Goal: Task Accomplishment & Management: Use online tool/utility

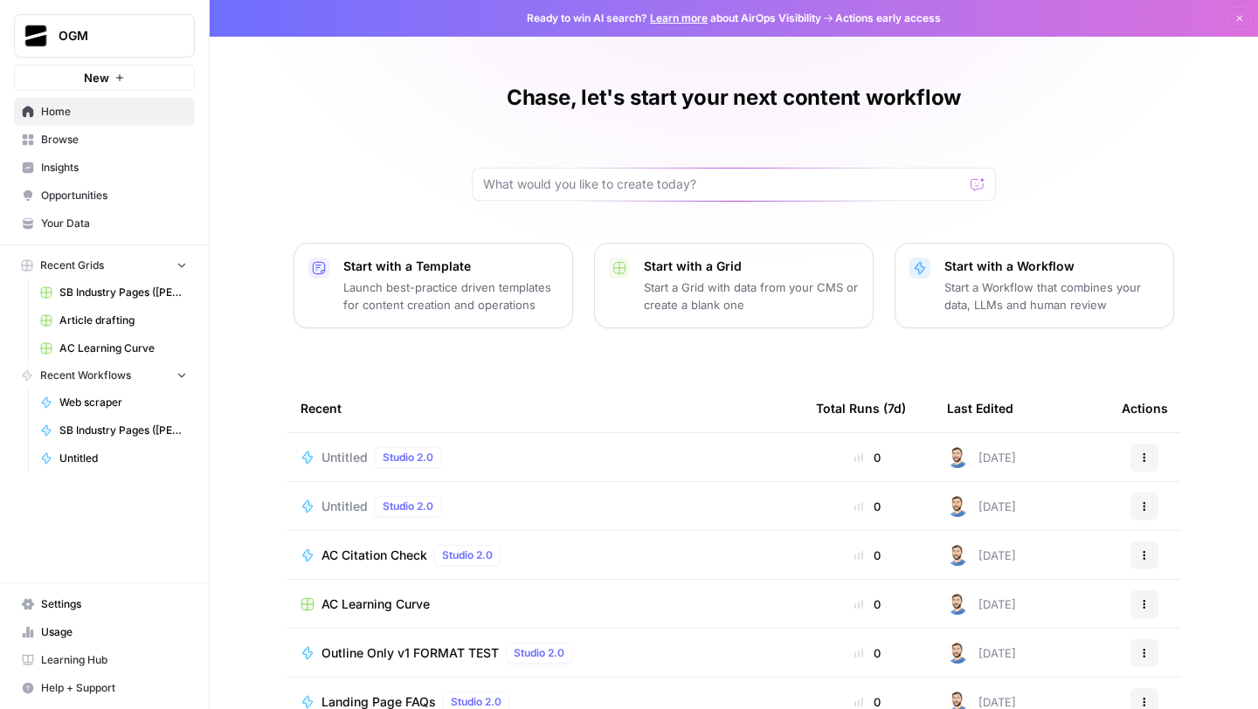
click at [73, 140] on span "Browse" at bounding box center [114, 140] width 146 height 16
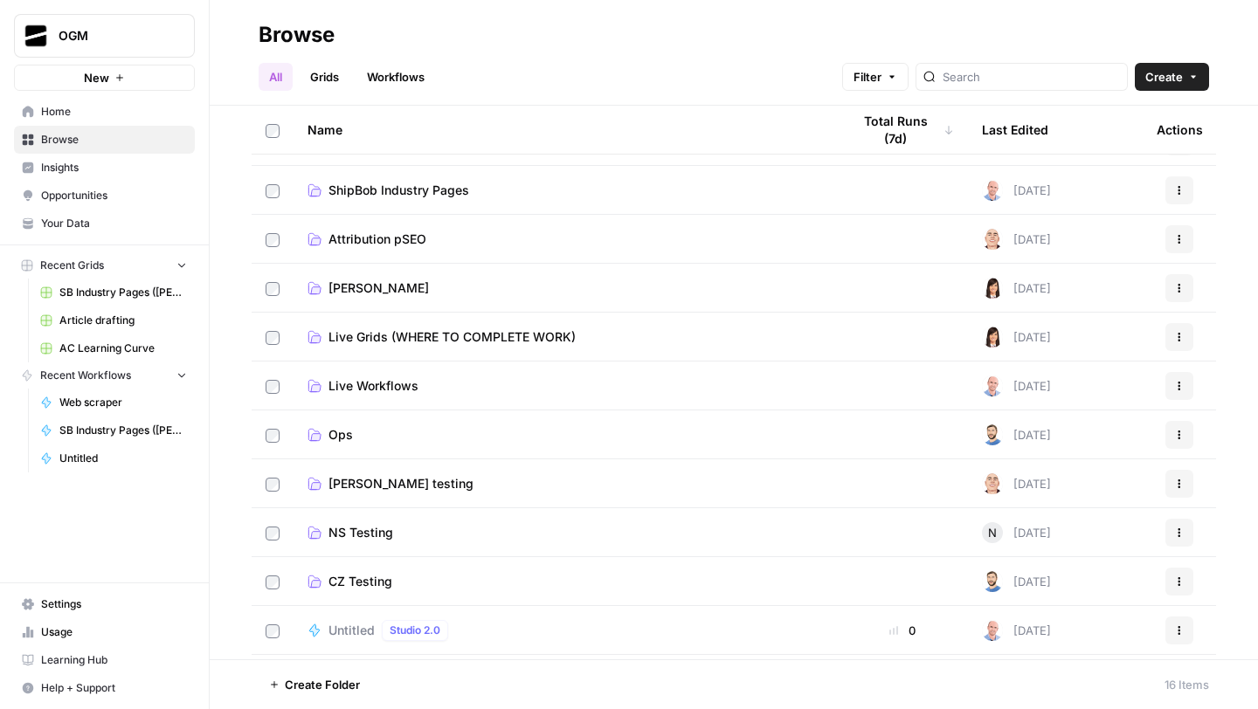
scroll to position [278, 0]
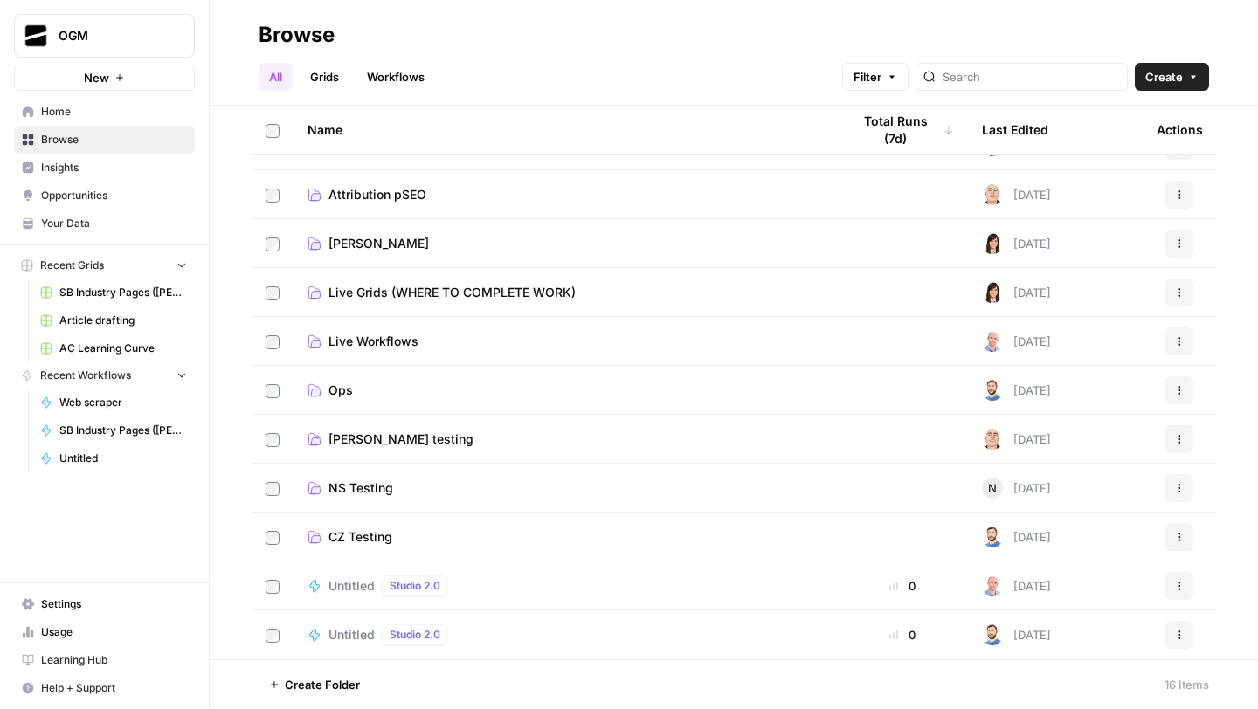
click at [421, 543] on link "CZ Testing" at bounding box center [565, 537] width 515 height 17
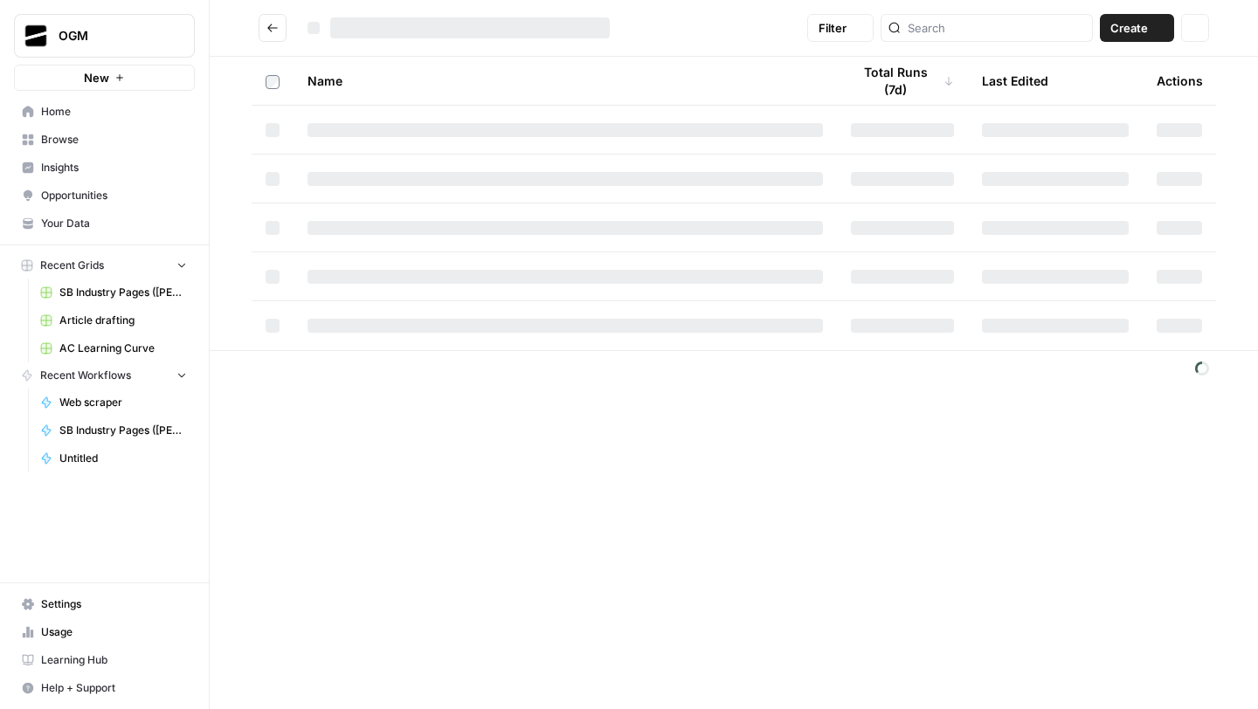
click at [421, 543] on div "Filter Create Actions Name Total Runs (7d) Last Edited Actions" at bounding box center [734, 354] width 1048 height 709
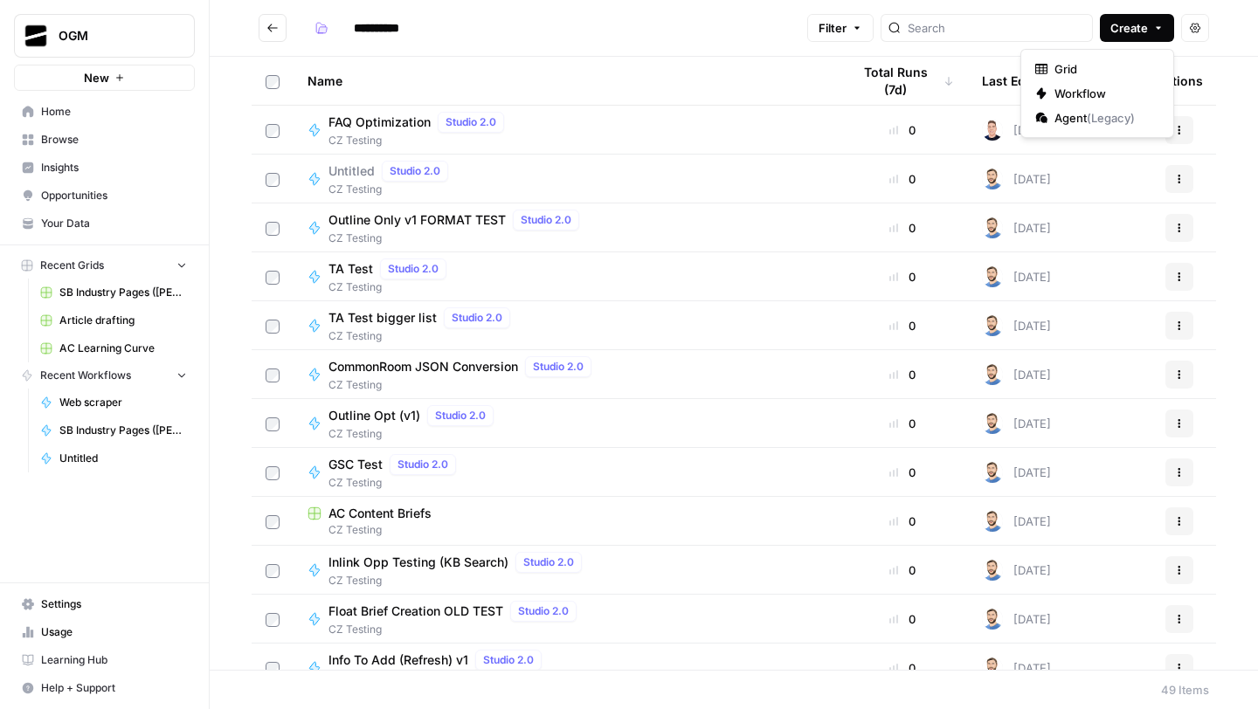
click at [1139, 24] on span "Create" at bounding box center [1129, 27] width 38 height 17
click at [1095, 84] on button "Workflow" at bounding box center [1097, 93] width 138 height 24
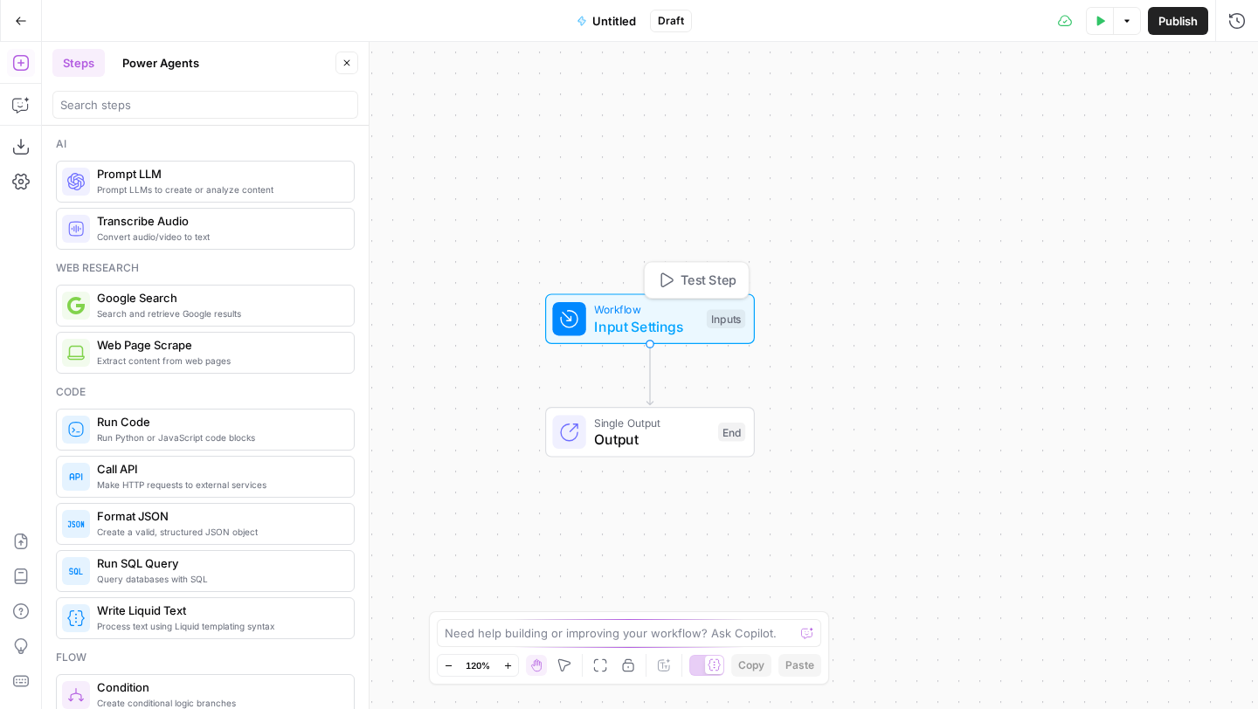
click at [655, 319] on span "Input Settings" at bounding box center [646, 326] width 104 height 21
click at [955, 97] on form "Add Field Options" at bounding box center [994, 397] width 528 height 626
click at [957, 121] on span "Add Field" at bounding box center [971, 118] width 51 height 17
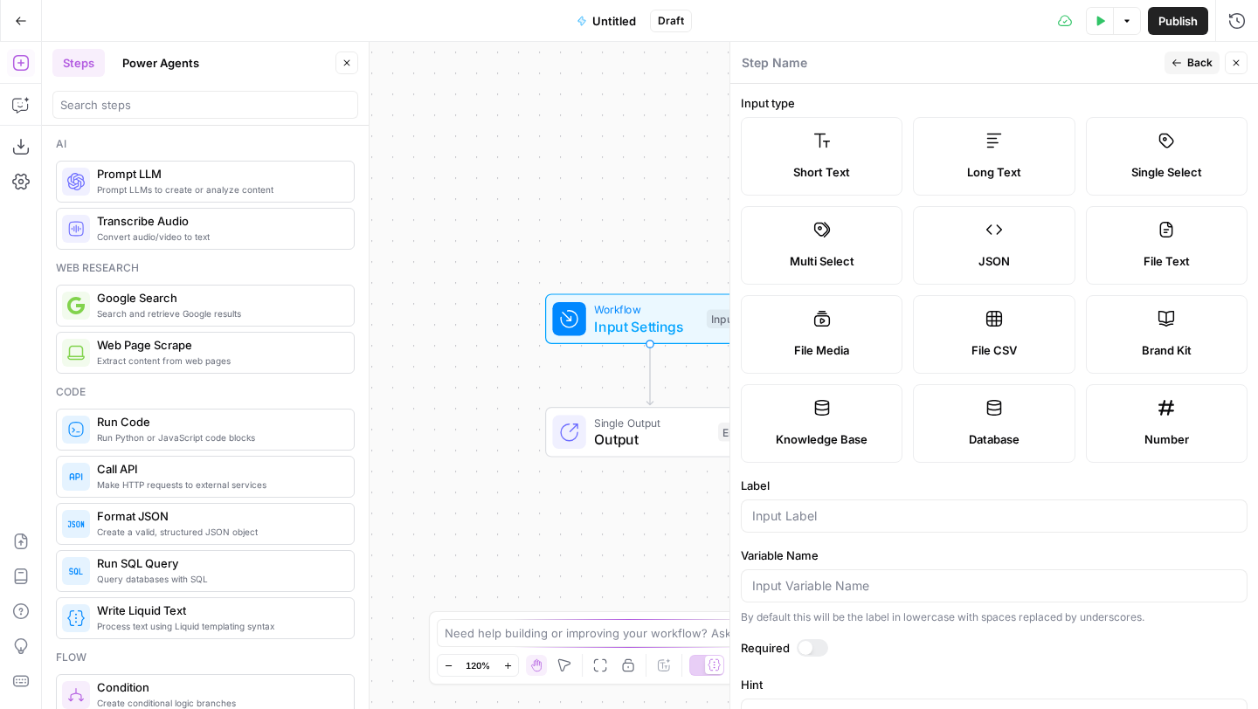
click at [1029, 343] on div "File CSV" at bounding box center [994, 350] width 132 height 17
type textarea "Supports .csv file type"
click at [936, 522] on input "Label" at bounding box center [994, 516] width 484 height 17
type input "C"
click at [753, 519] on input "Attributes" at bounding box center [994, 516] width 484 height 17
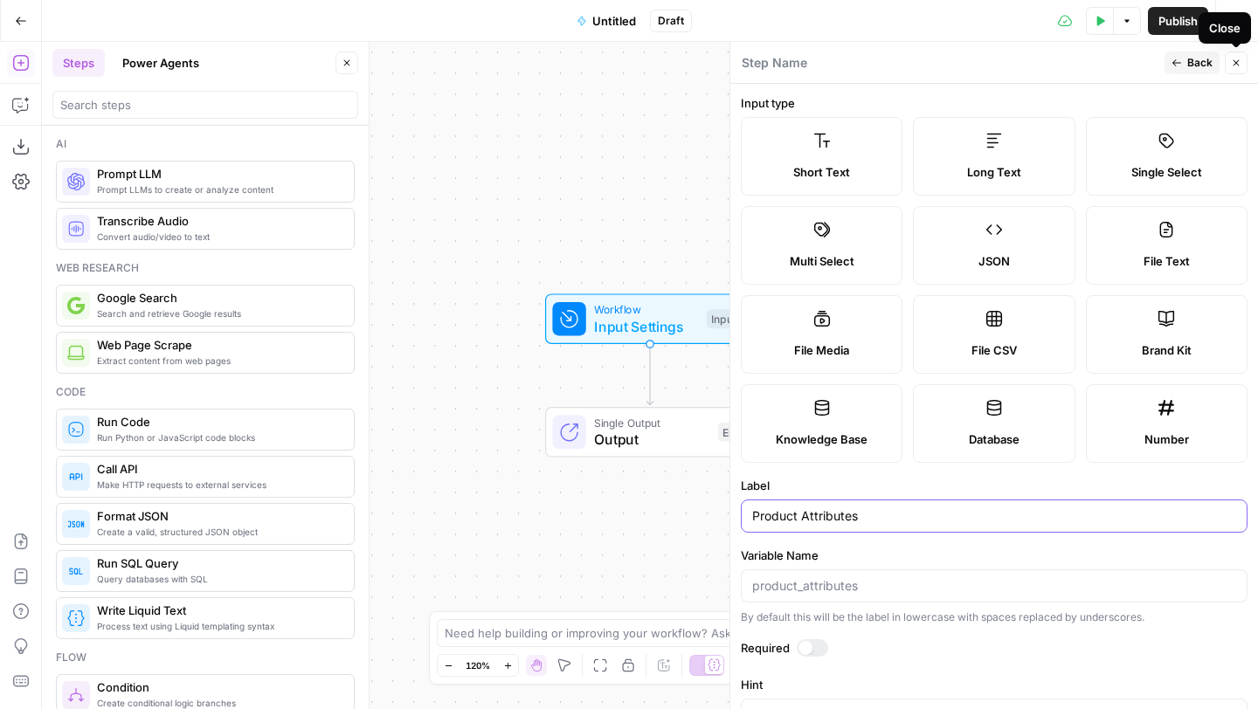
type input "Product Attributes"
click at [1236, 65] on icon "button" at bounding box center [1236, 63] width 10 height 10
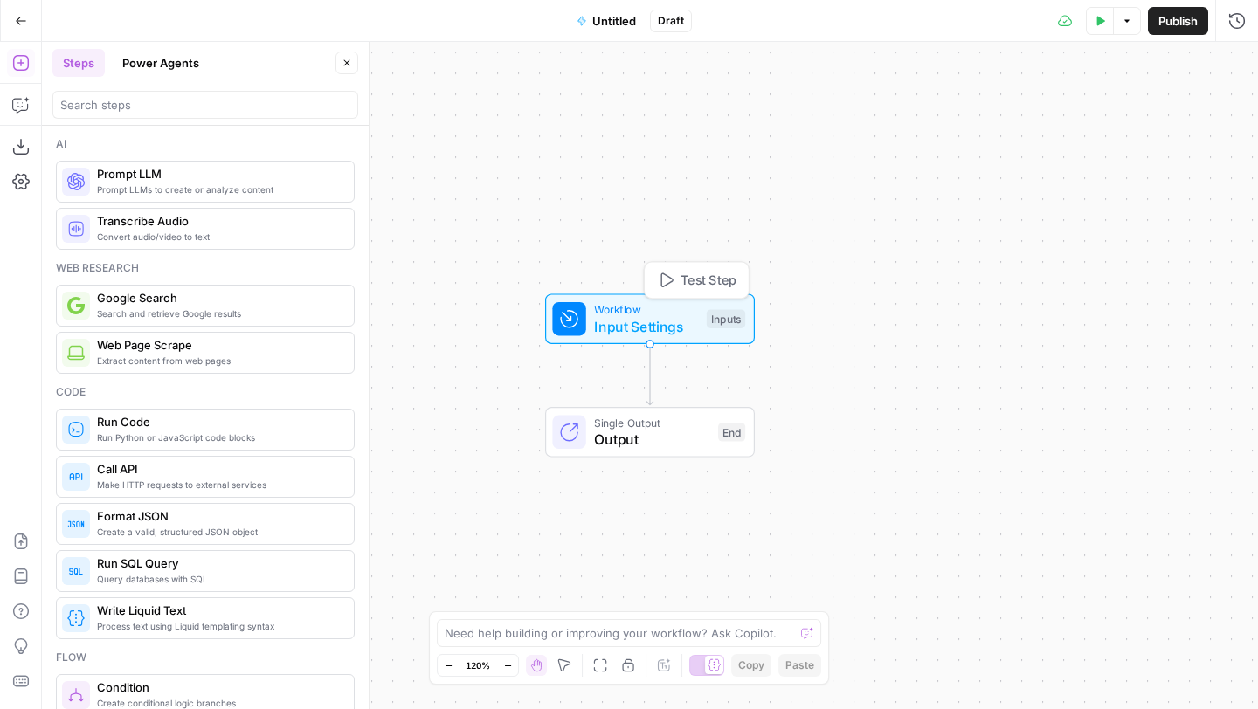
click at [607, 310] on span "Workflow" at bounding box center [646, 309] width 104 height 17
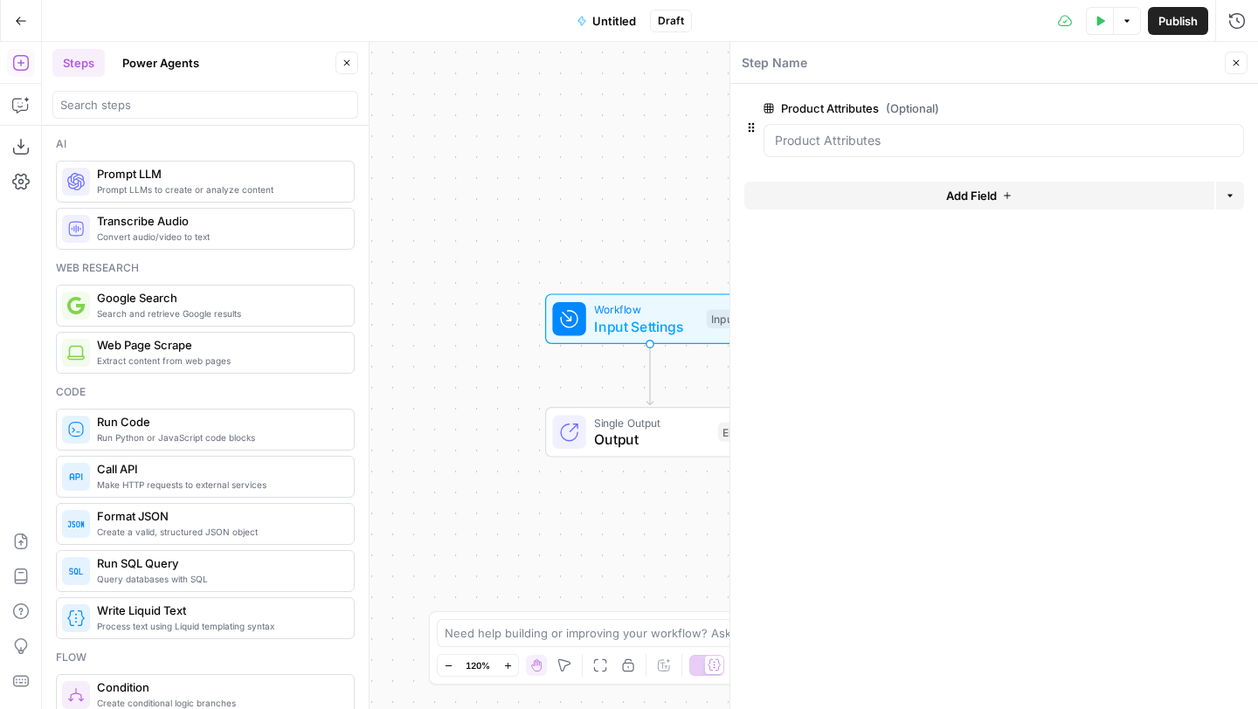
click at [1238, 66] on icon "button" at bounding box center [1236, 63] width 10 height 10
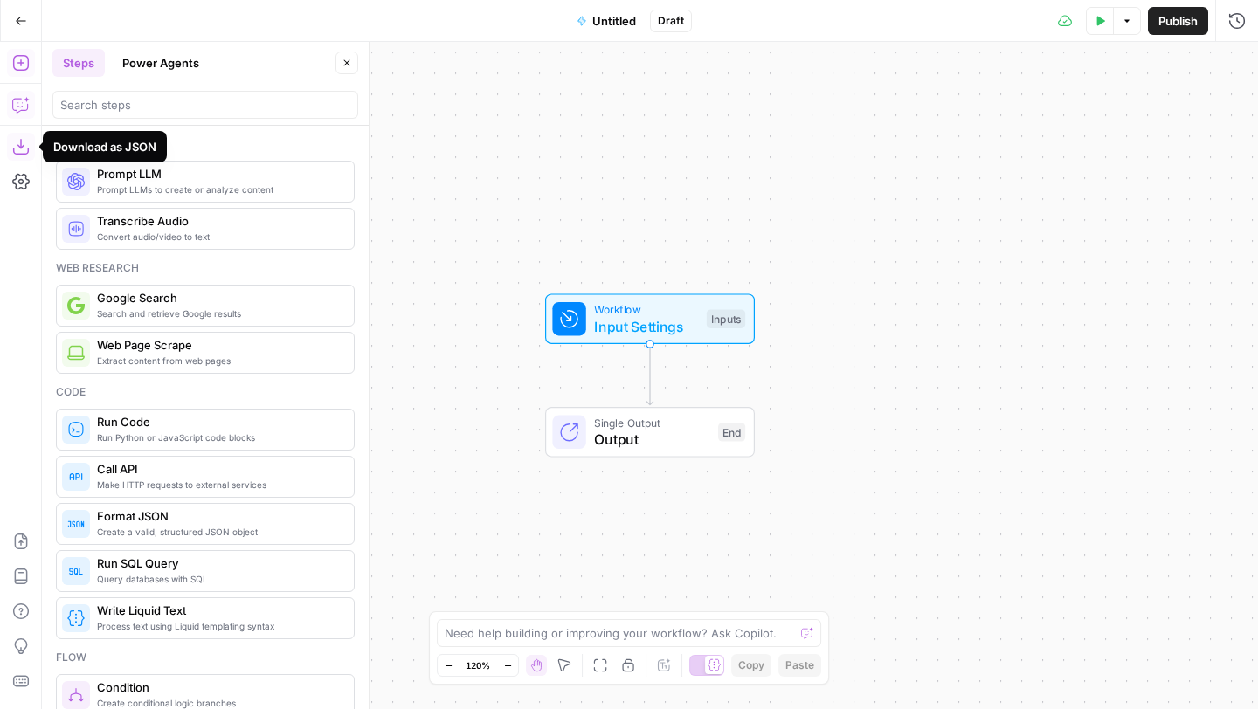
click at [15, 96] on icon "button" at bounding box center [20, 104] width 17 height 17
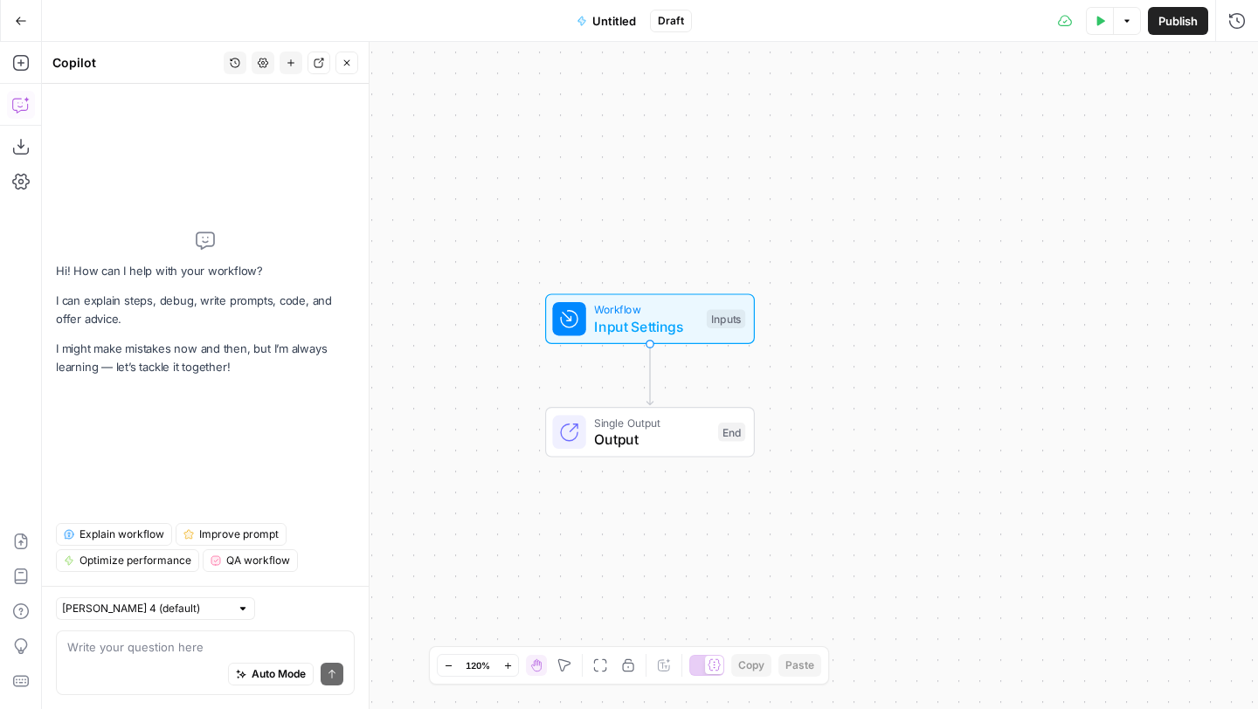
click at [114, 642] on textarea at bounding box center [205, 647] width 276 height 17
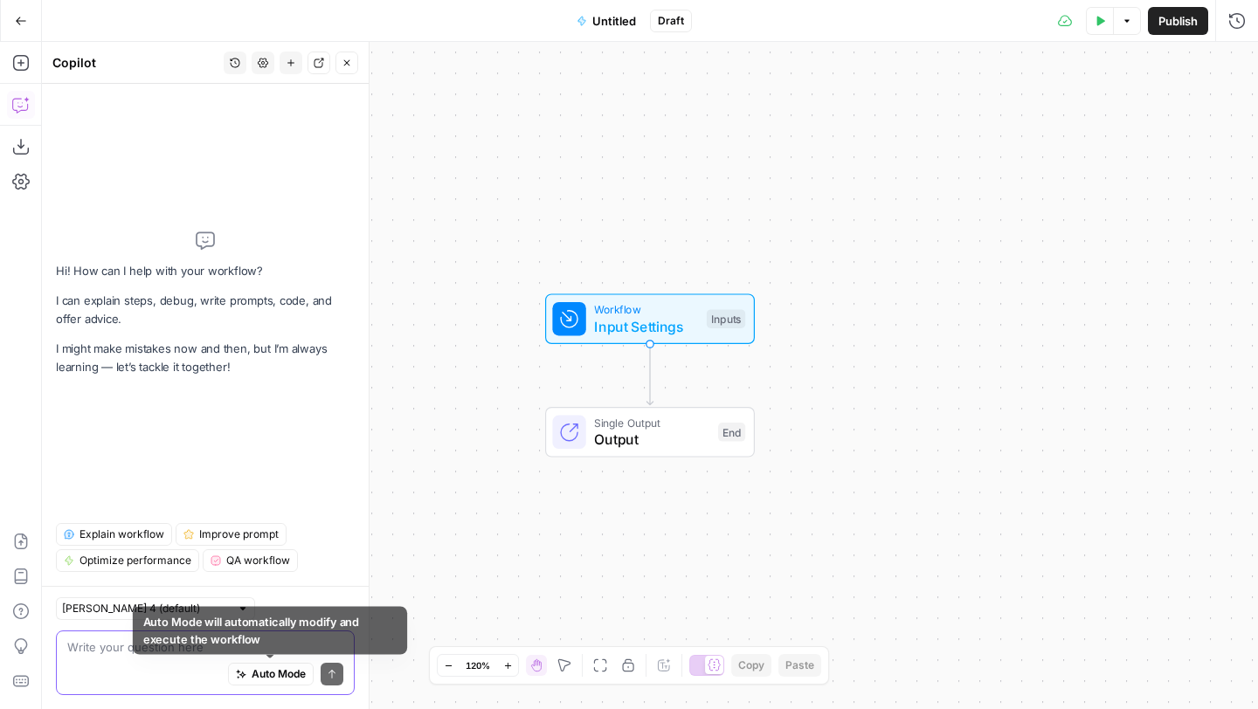
click at [253, 680] on span "Auto Mode" at bounding box center [279, 675] width 54 height 16
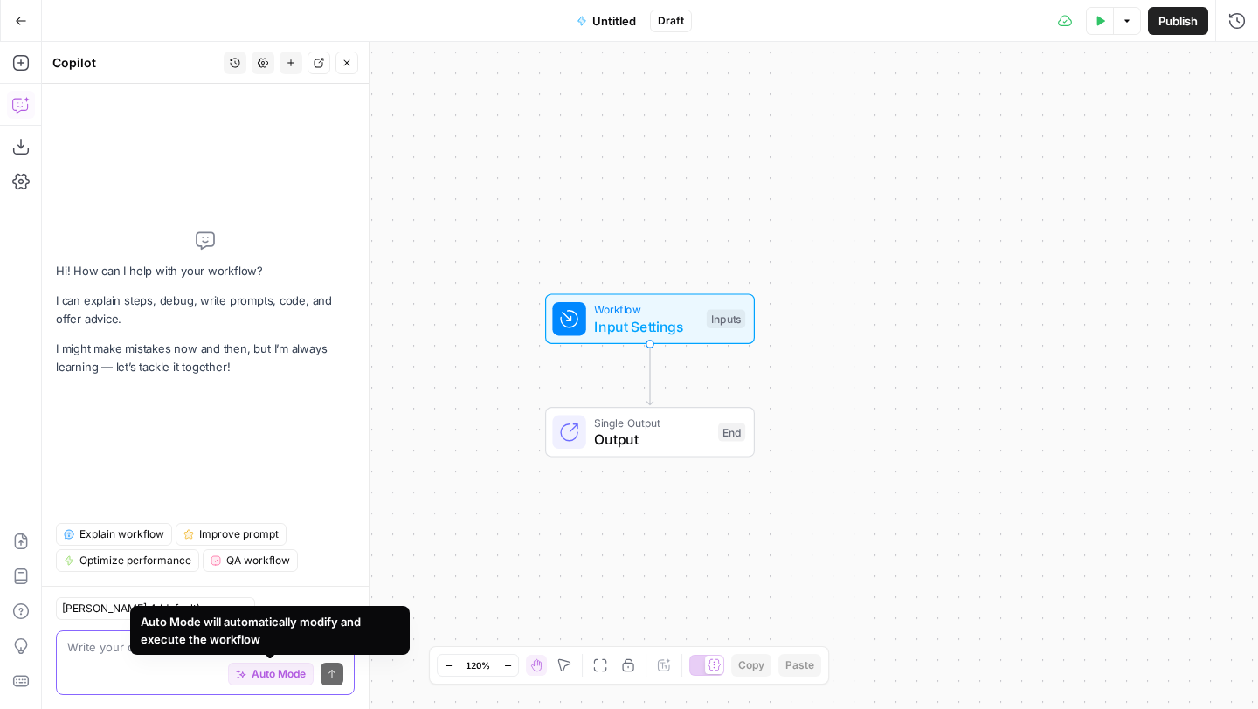
click at [253, 680] on span "Auto Mode" at bounding box center [279, 675] width 54 height 16
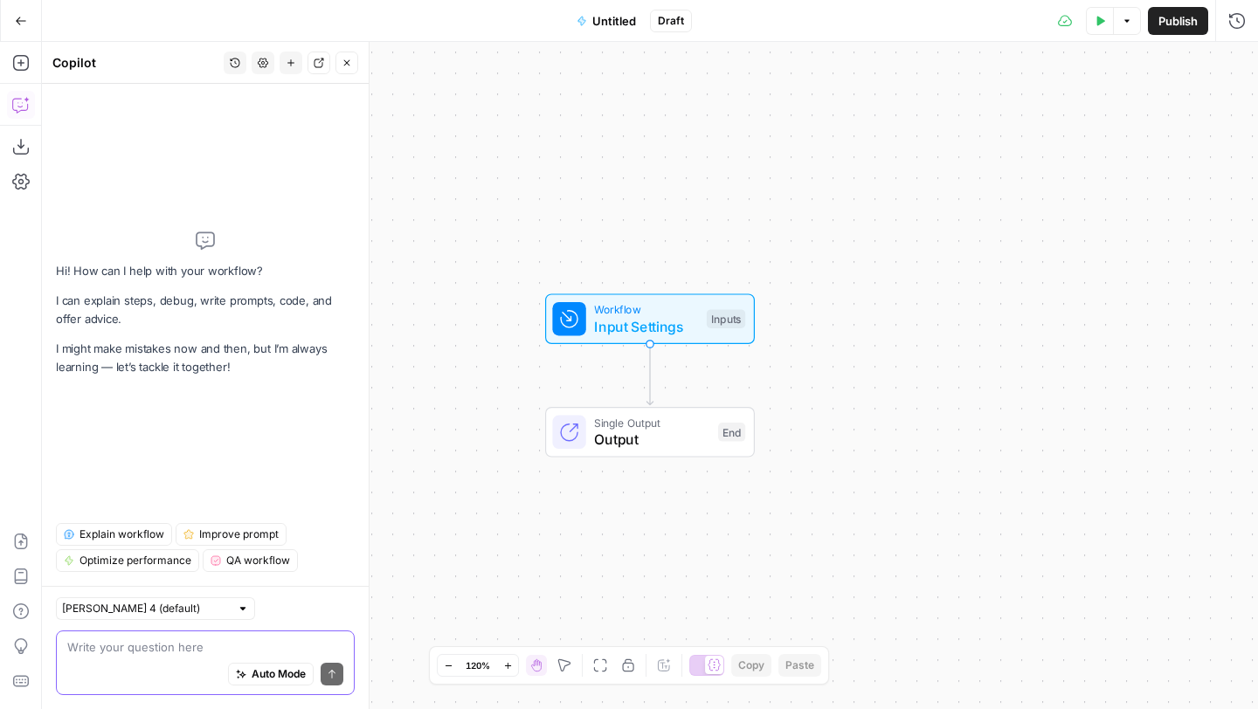
click at [253, 679] on span "Auto Mode" at bounding box center [279, 675] width 54 height 16
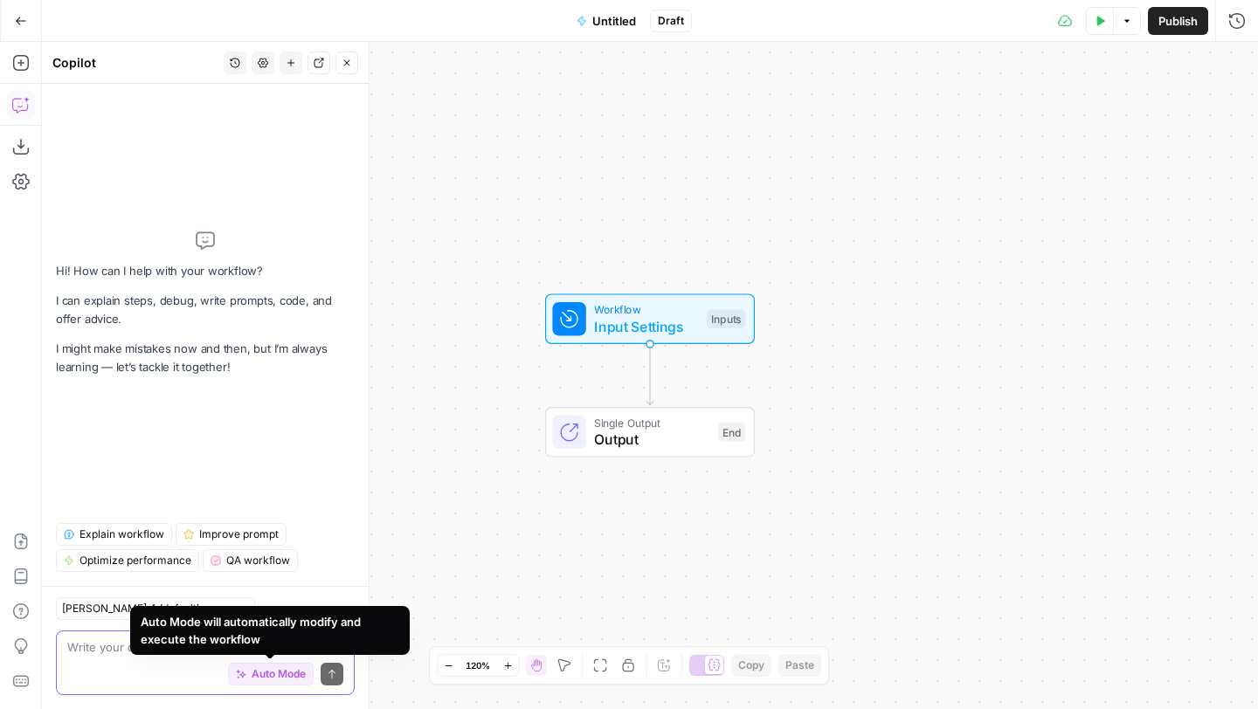
click at [252, 676] on span "Auto Mode" at bounding box center [279, 675] width 54 height 16
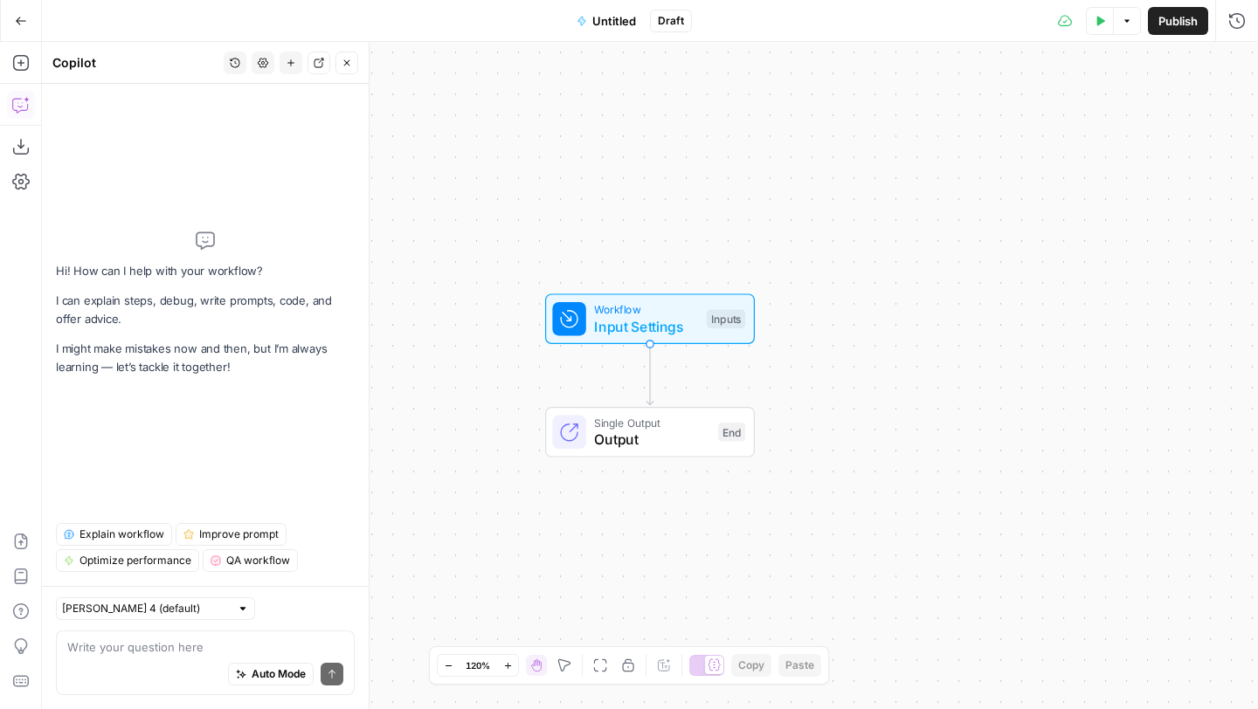
click at [147, 656] on div "Auto Mode Send" at bounding box center [205, 675] width 276 height 38
click at [164, 610] on input "text" at bounding box center [146, 608] width 168 height 17
click at [147, 669] on div "Auto Mode Send" at bounding box center [205, 675] width 276 height 38
click at [145, 660] on div "Auto Mode Send" at bounding box center [205, 675] width 276 height 38
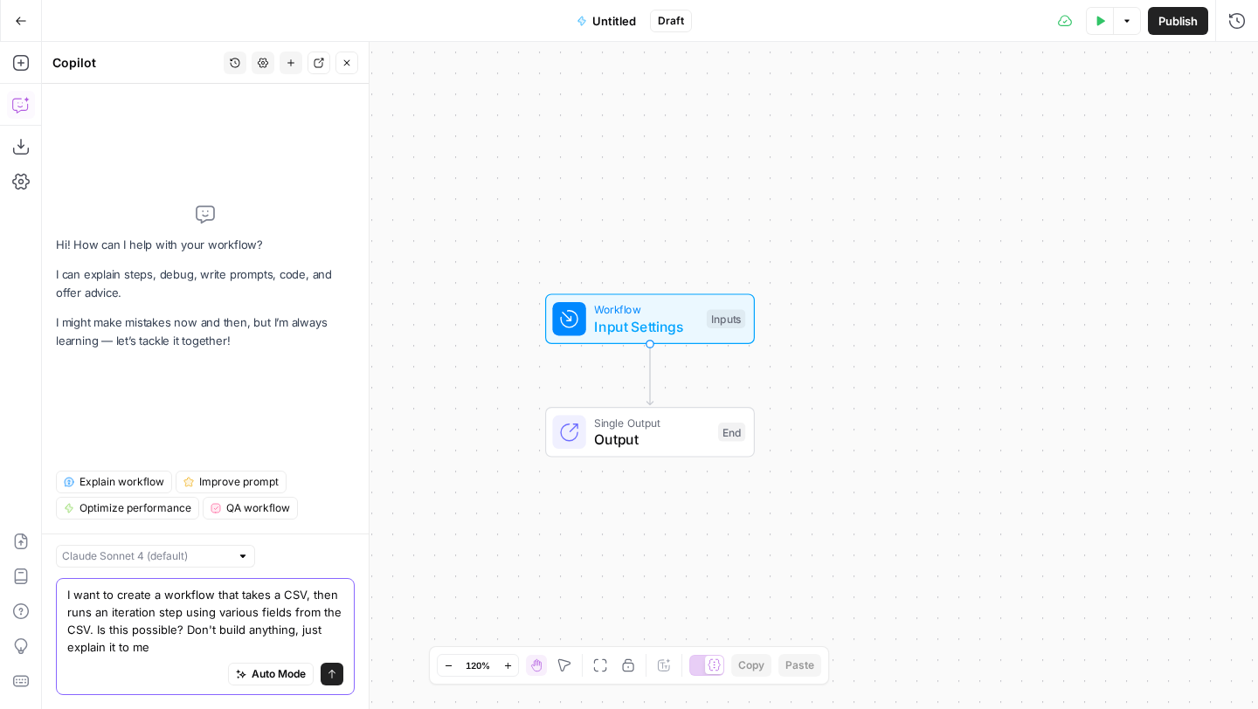
drag, startPoint x: 160, startPoint y: 648, endPoint x: 107, endPoint y: 651, distance: 53.4
click at [107, 651] on textarea "I want to create a workflow that takes a CSV, then runs an iteration step using…" at bounding box center [205, 621] width 276 height 70
type textarea "I want to create a workflow that takes a CSV, then runs an iteration step using…"
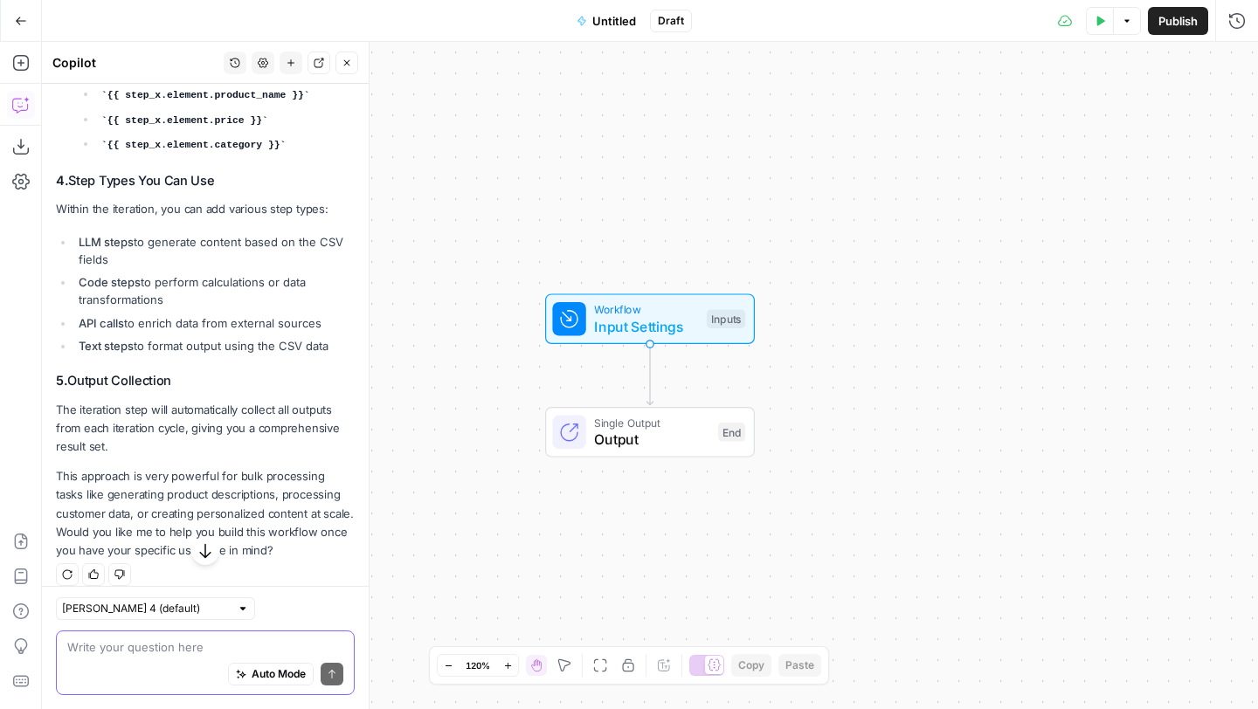
scroll to position [858, 0]
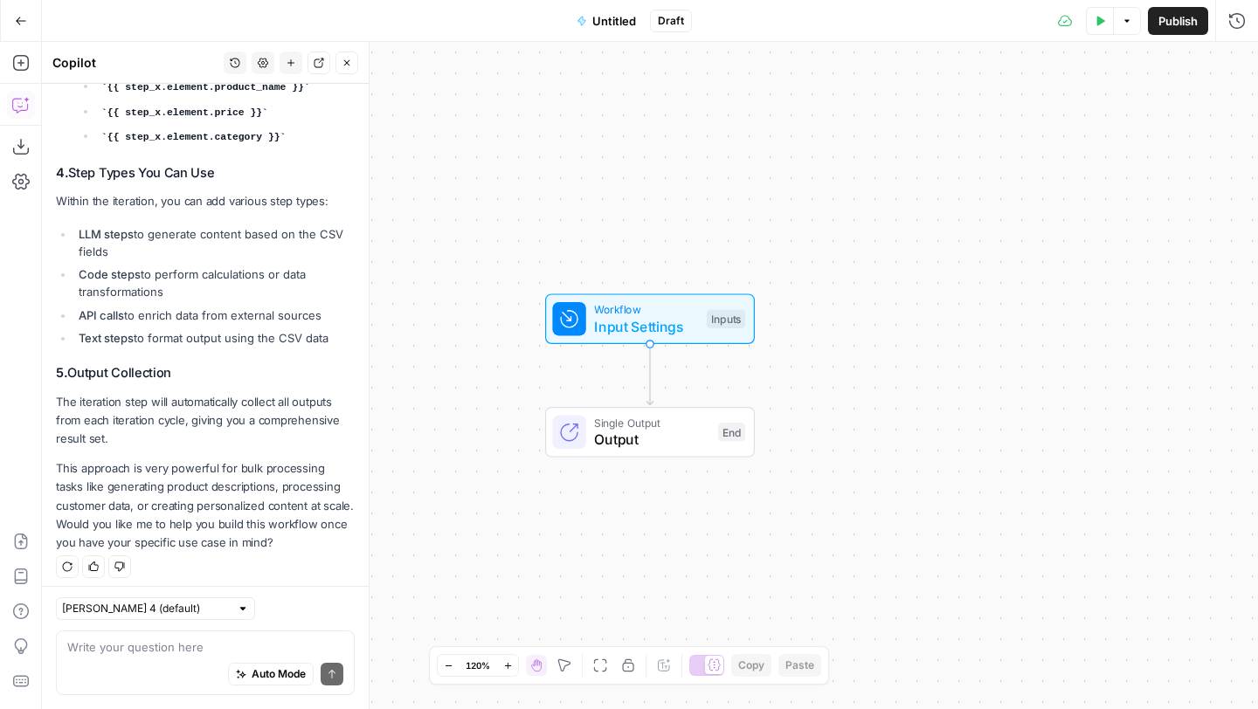
click at [169, 659] on div "Auto Mode Send" at bounding box center [205, 675] width 276 height 38
type textarea "I"
